Goal: Check status: Check status

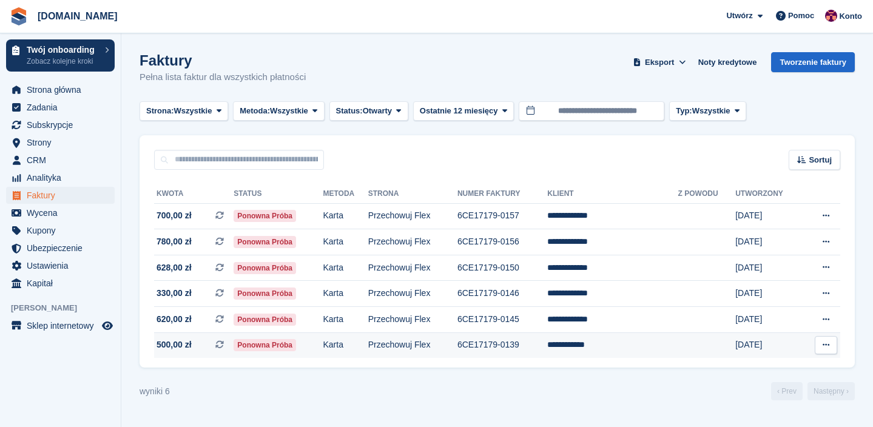
click at [190, 342] on span "500,00 zł" at bounding box center [173, 344] width 35 height 13
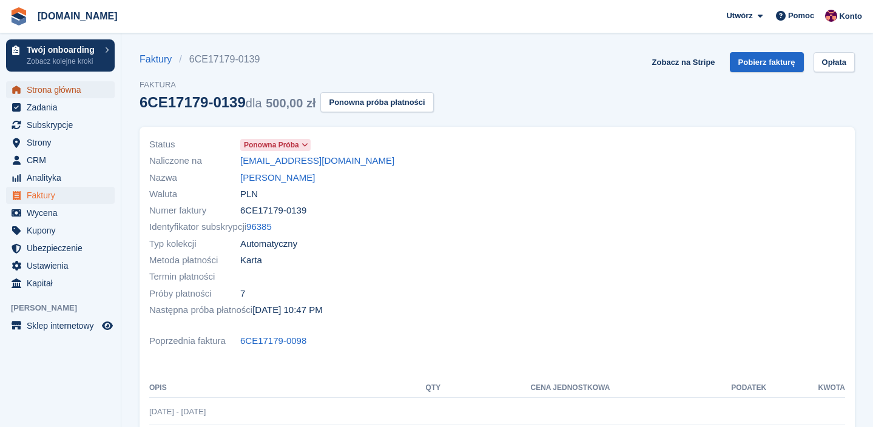
click at [47, 85] on span "Strona główna" at bounding box center [63, 89] width 73 height 17
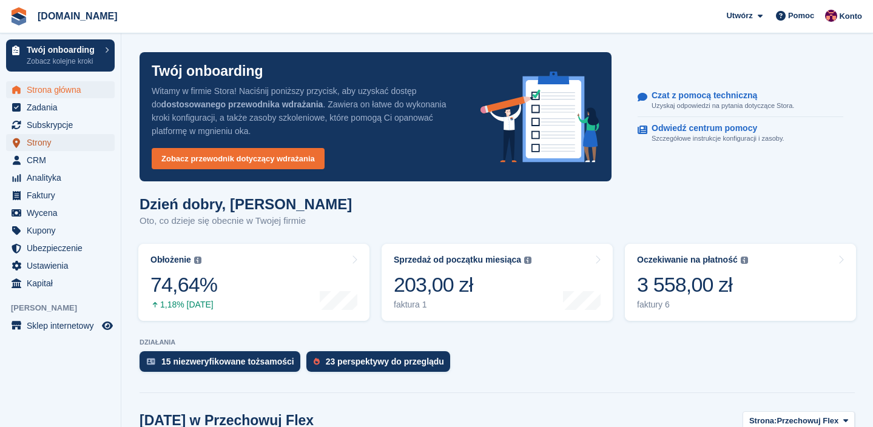
click at [52, 142] on span "Strony" at bounding box center [63, 142] width 73 height 17
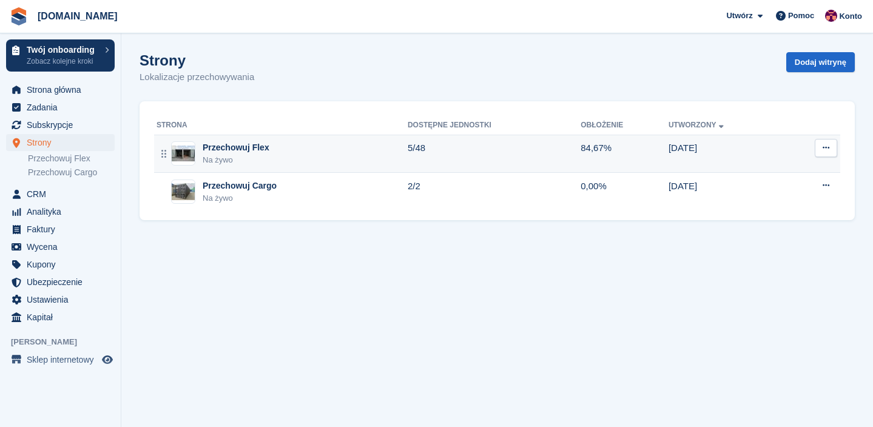
click at [235, 148] on div "Przechowuj Flex" at bounding box center [236, 147] width 67 height 13
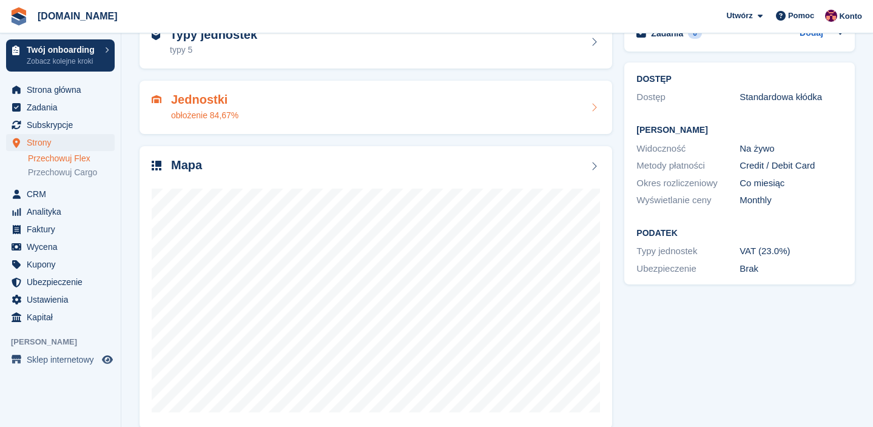
scroll to position [90, 0]
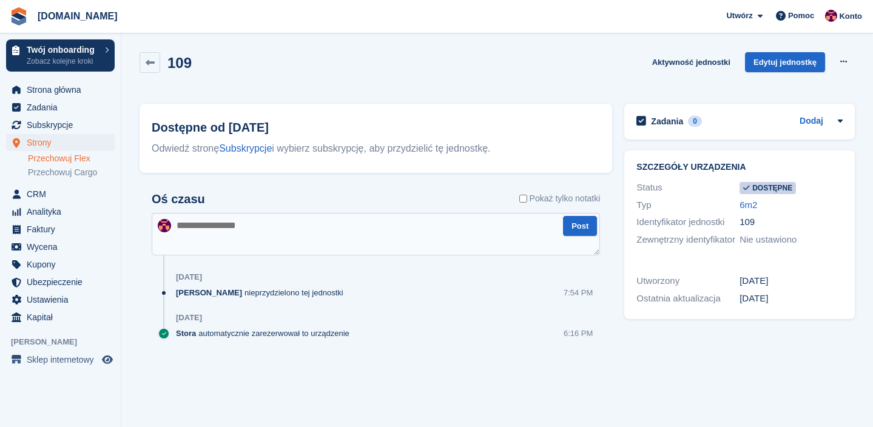
click at [313, 335] on div "Stora automatycznie zarezerwował to urządzenie" at bounding box center [265, 333] width 179 height 12
click at [188, 329] on span "Stora" at bounding box center [186, 333] width 20 height 12
click at [746, 221] on div "109" at bounding box center [790, 222] width 103 height 14
click at [703, 59] on link "Aktywność jednostki" at bounding box center [691, 62] width 88 height 20
click at [692, 68] on link "Aktywność jednostki" at bounding box center [691, 62] width 88 height 20
